Goal: Information Seeking & Learning: Learn about a topic

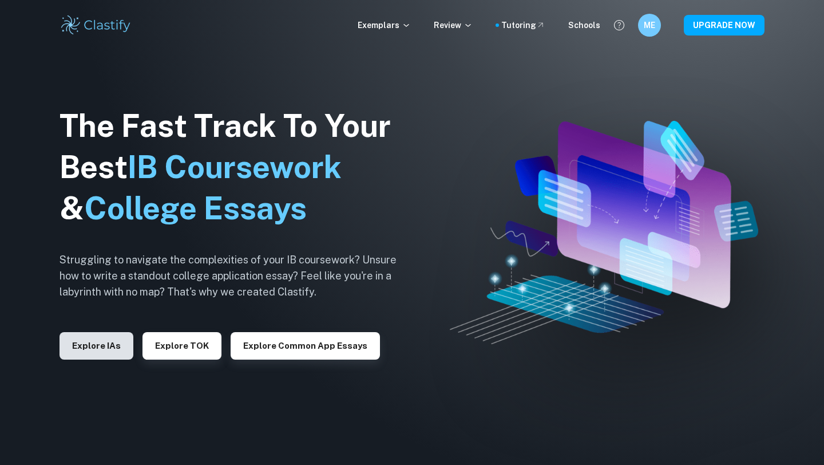
click at [110, 350] on button "Explore IAs" at bounding box center [97, 345] width 74 height 27
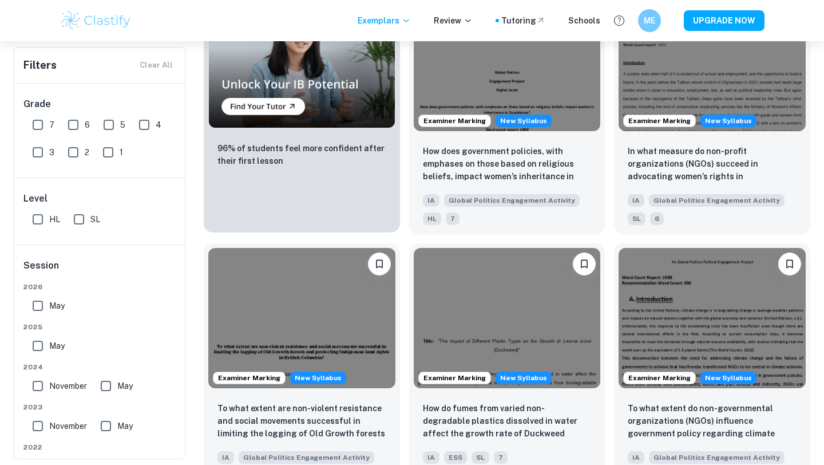
scroll to position [842, 0]
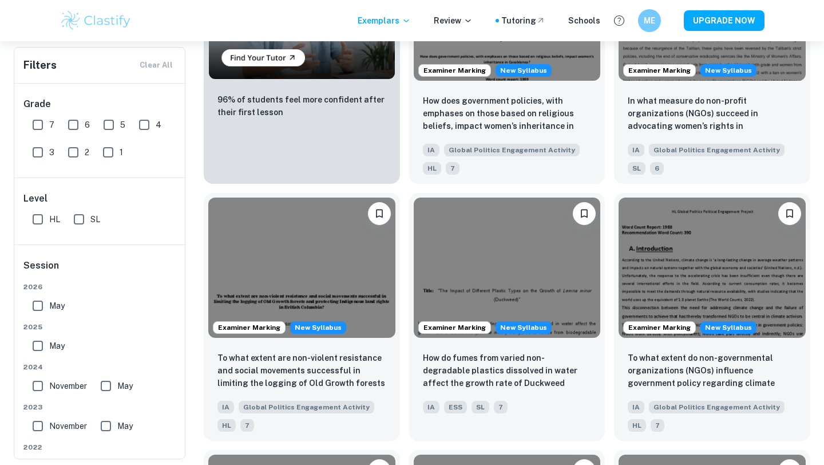
click at [40, 122] on input "7" at bounding box center [37, 124] width 23 height 23
checkbox input "true"
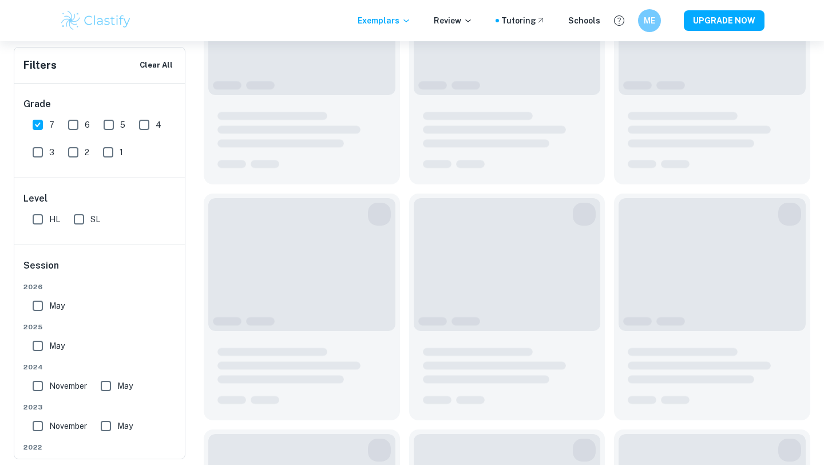
scroll to position [870, 0]
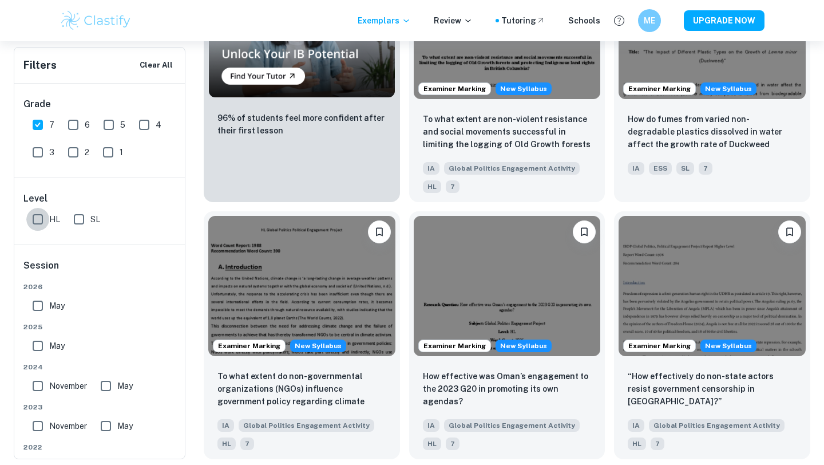
click at [44, 221] on input "HL" at bounding box center [37, 219] width 23 height 23
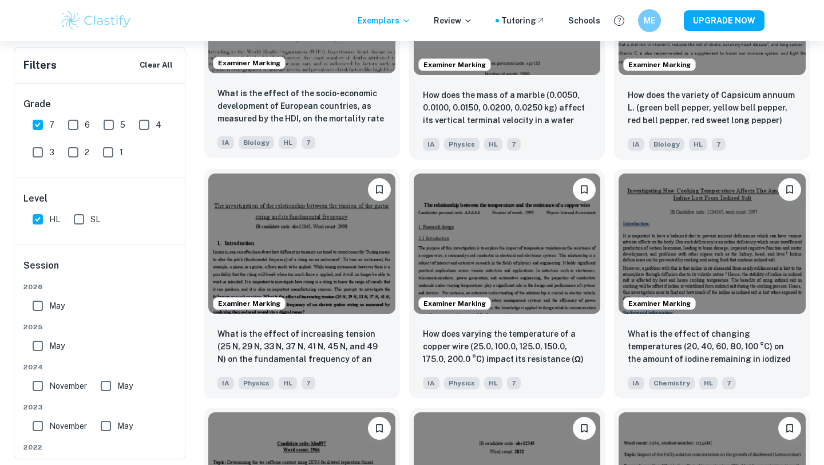
scroll to position [0, 0]
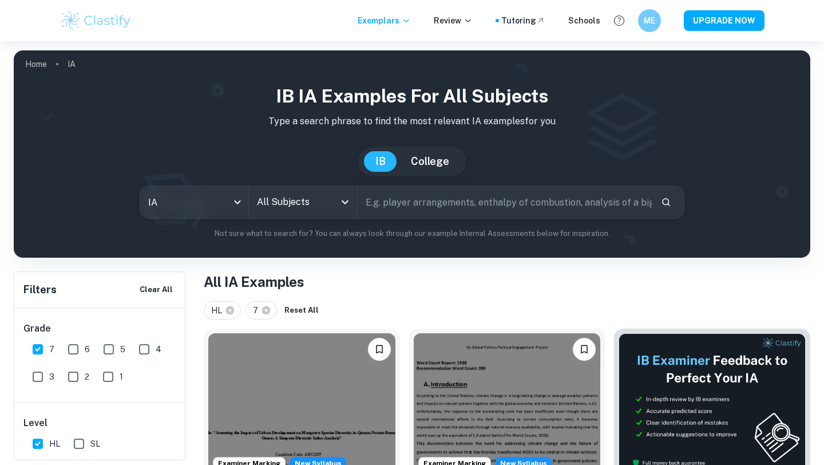
click at [301, 209] on input "All Subjects" at bounding box center [294, 202] width 81 height 22
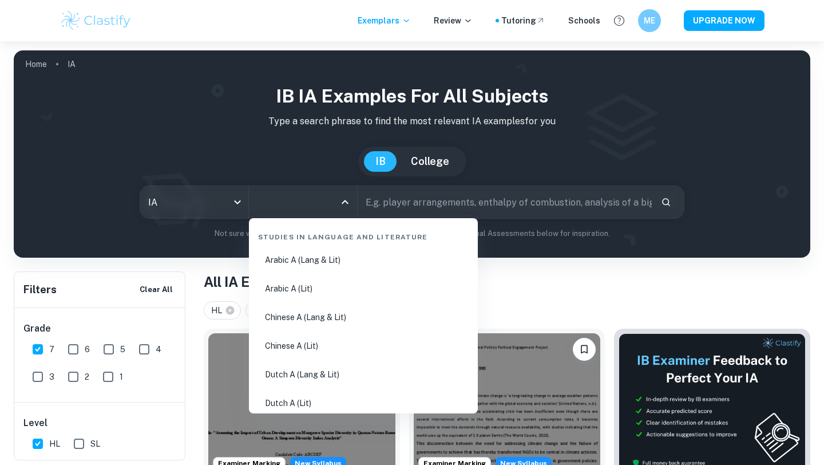
click at [301, 209] on input "All Subjects" at bounding box center [294, 202] width 81 height 22
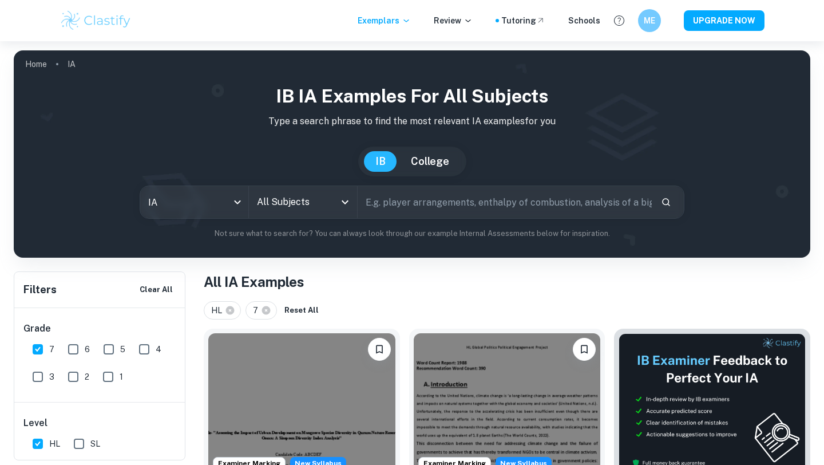
click at [235, 309] on div "HL" at bounding box center [222, 310] width 37 height 18
click at [230, 310] on icon at bounding box center [230, 310] width 10 height 10
checkbox input "false"
click at [226, 309] on icon at bounding box center [224, 310] width 9 height 9
checkbox input "false"
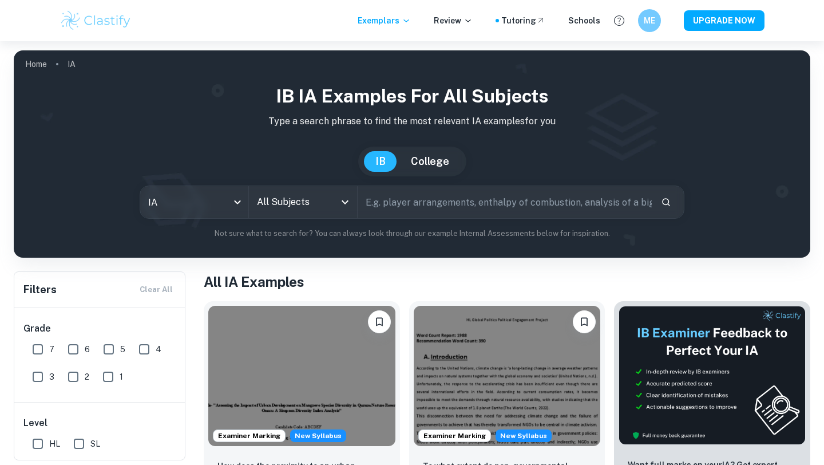
click at [269, 209] on input "All Subjects" at bounding box center [294, 202] width 81 height 22
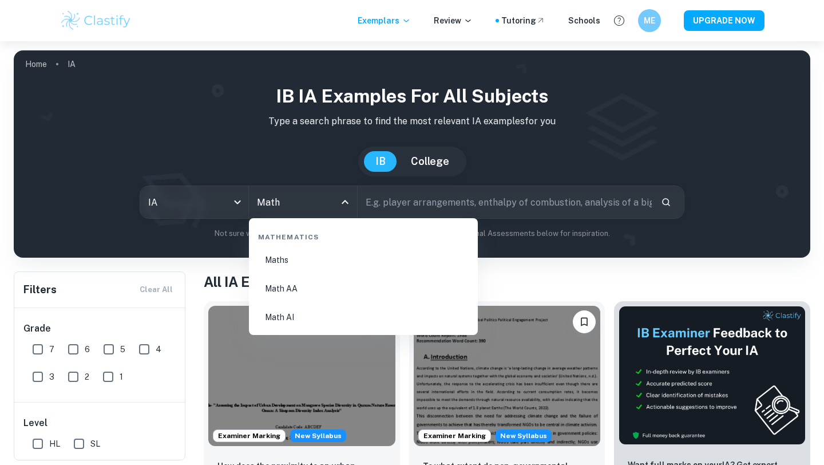
click at [272, 292] on li "Math AA" at bounding box center [363, 288] width 220 height 26
type input "Math AA"
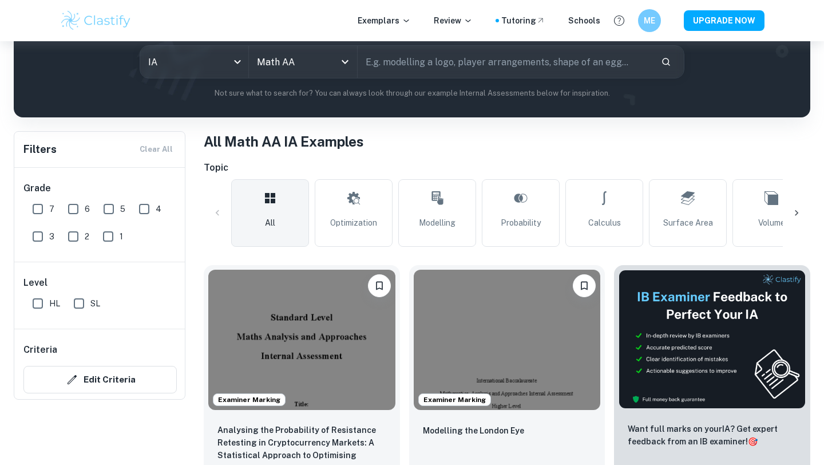
scroll to position [214, 0]
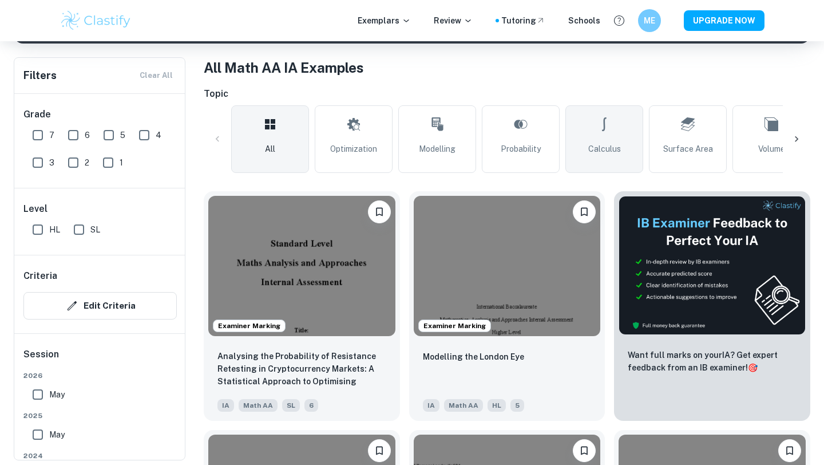
click at [633, 137] on link "Calculus" at bounding box center [604, 139] width 78 height 68
type input "Calculus"
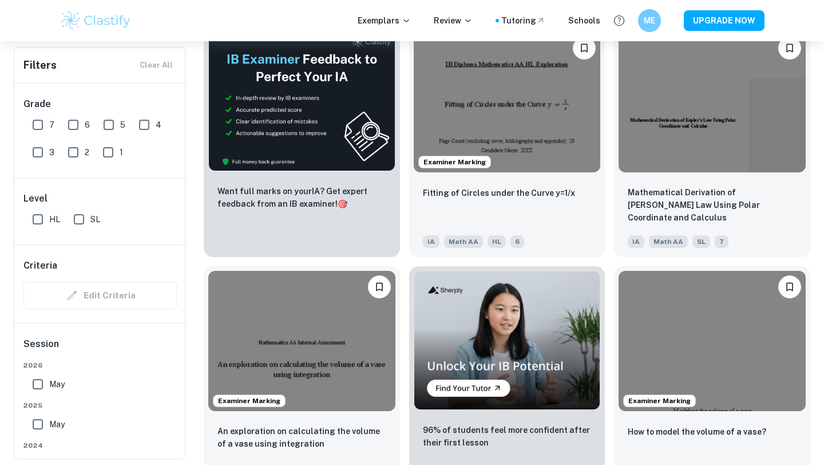
scroll to position [1836, 0]
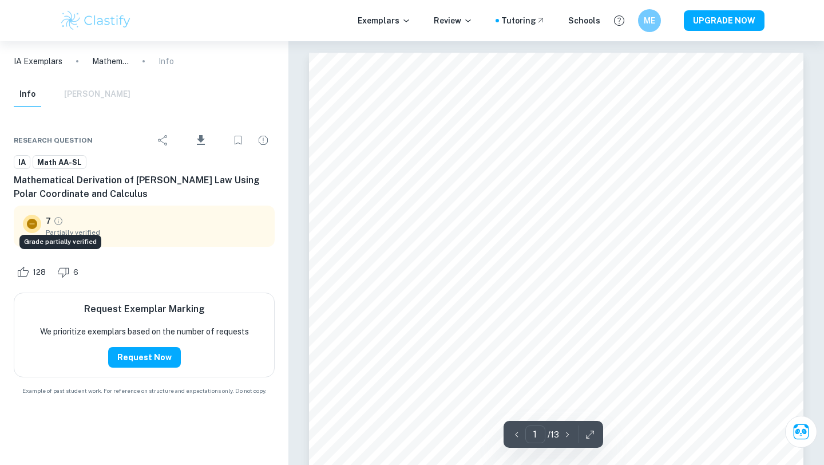
click at [57, 222] on icon "Grade partially verified" at bounding box center [58, 221] width 10 height 10
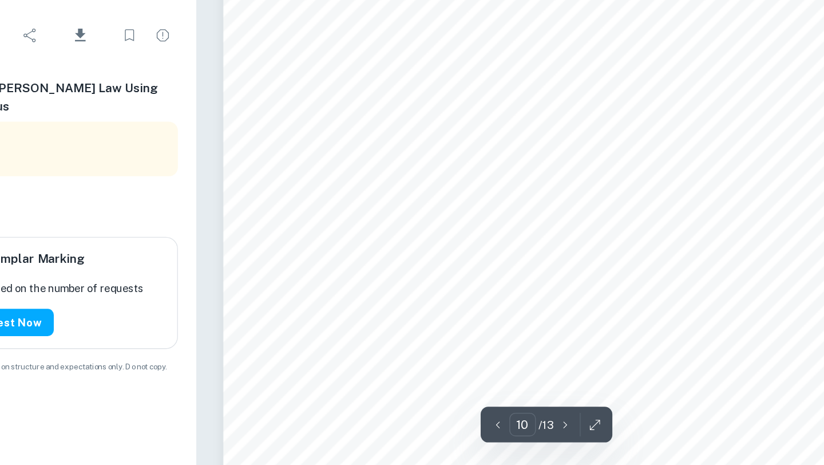
scroll to position [6677, 0]
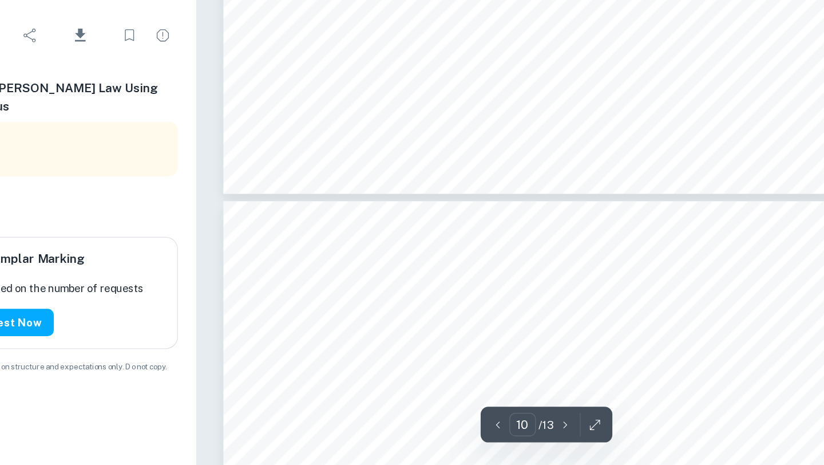
type input "11"
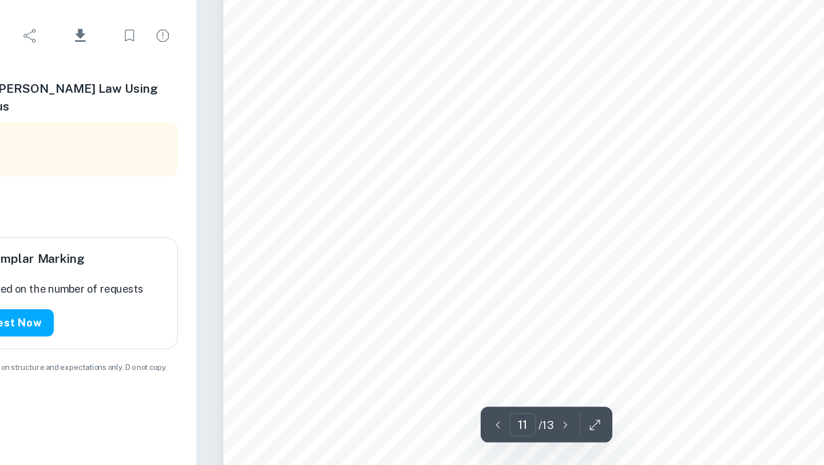
scroll to position [7495, 0]
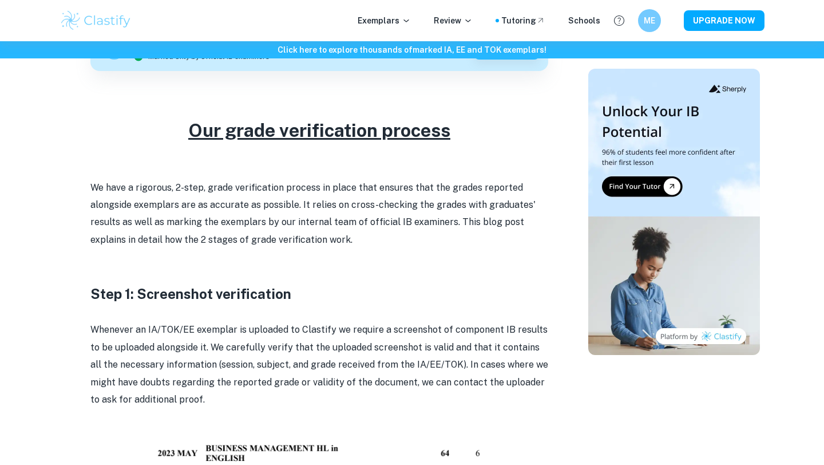
scroll to position [439, 0]
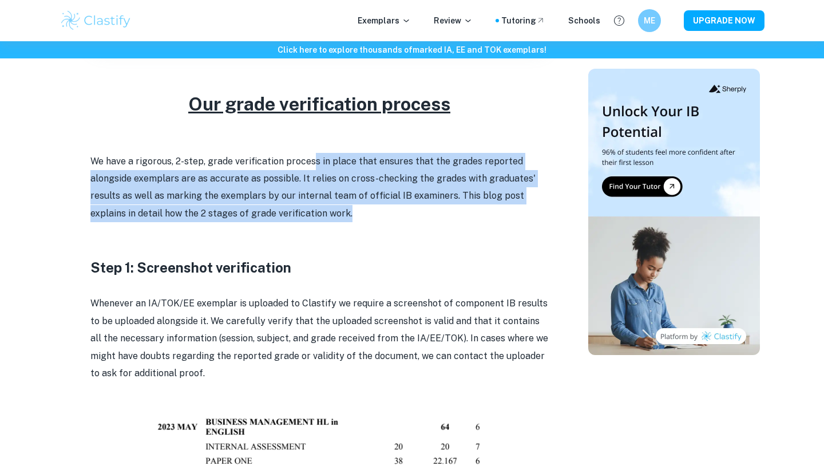
drag, startPoint x: 312, startPoint y: 163, endPoint x: 359, endPoint y: 213, distance: 68.8
click at [359, 213] on p "We have a rigorous, 2-step, grade verification process in place that ensures th…" at bounding box center [319, 188] width 458 height 70
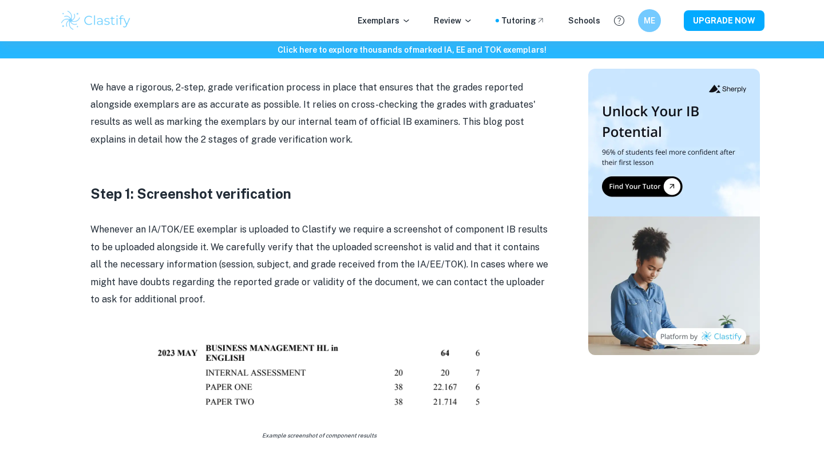
click at [329, 225] on p "Whenever an IA/TOK/EE exemplar is uploaded to Clastify we require a screenshot …" at bounding box center [319, 264] width 458 height 87
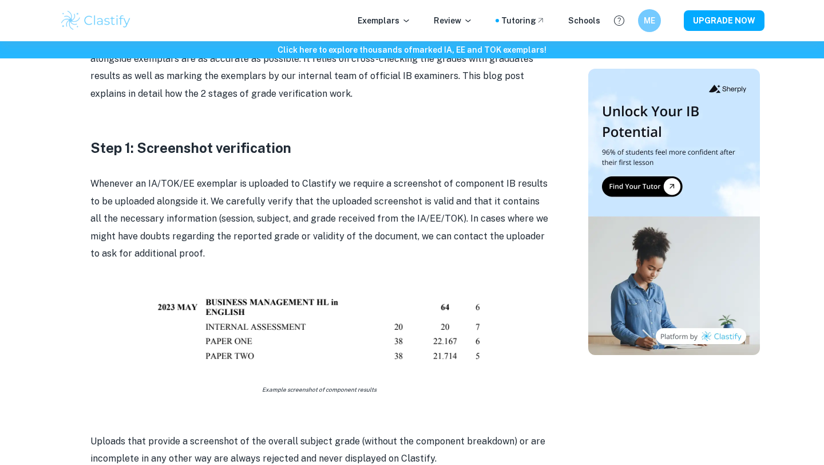
scroll to position [657, 0]
